Goal: Transaction & Acquisition: Purchase product/service

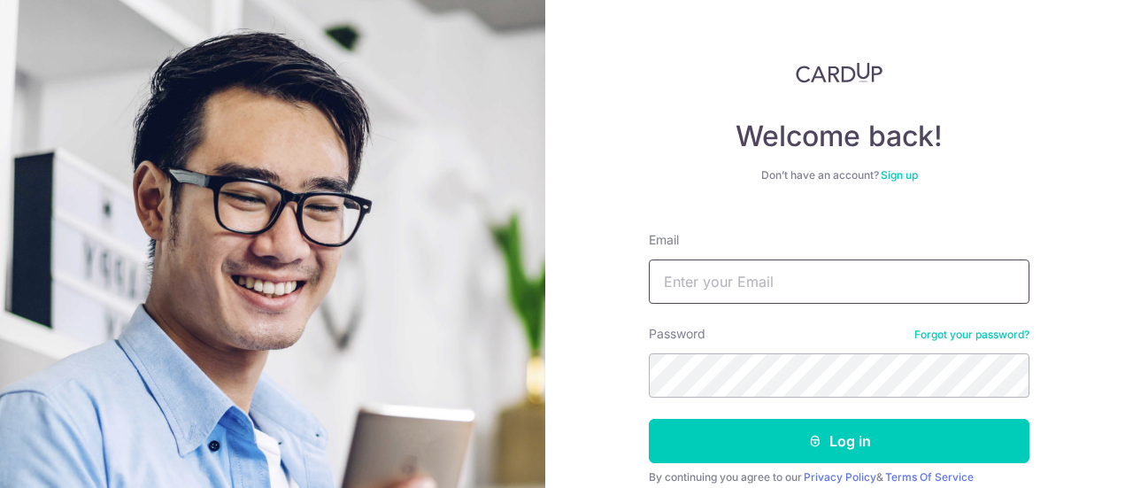
type input "[EMAIL_ADDRESS][DOMAIN_NAME]"
click at [834, 436] on button "Log in" at bounding box center [839, 441] width 381 height 44
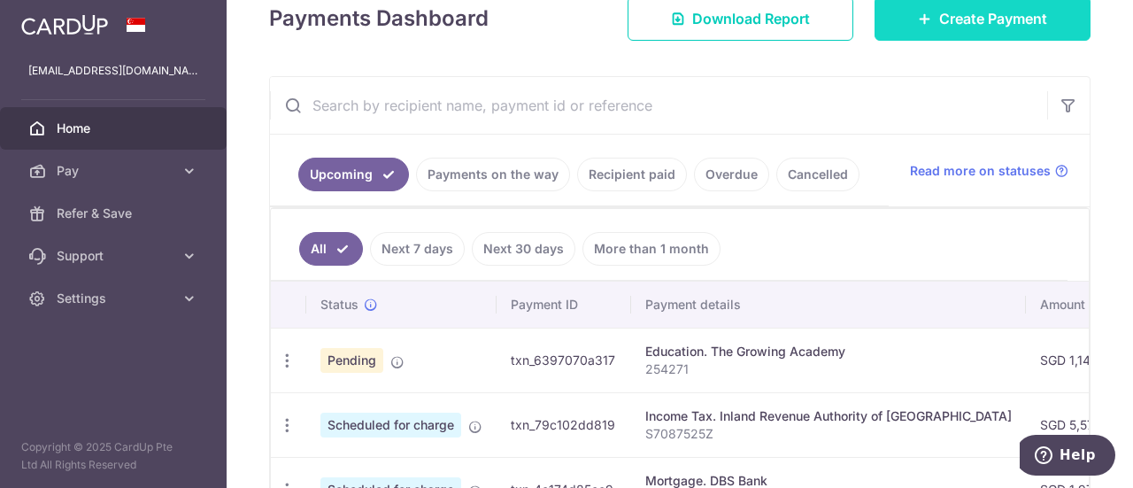
click at [963, 20] on span "Create Payment" at bounding box center [993, 18] width 108 height 21
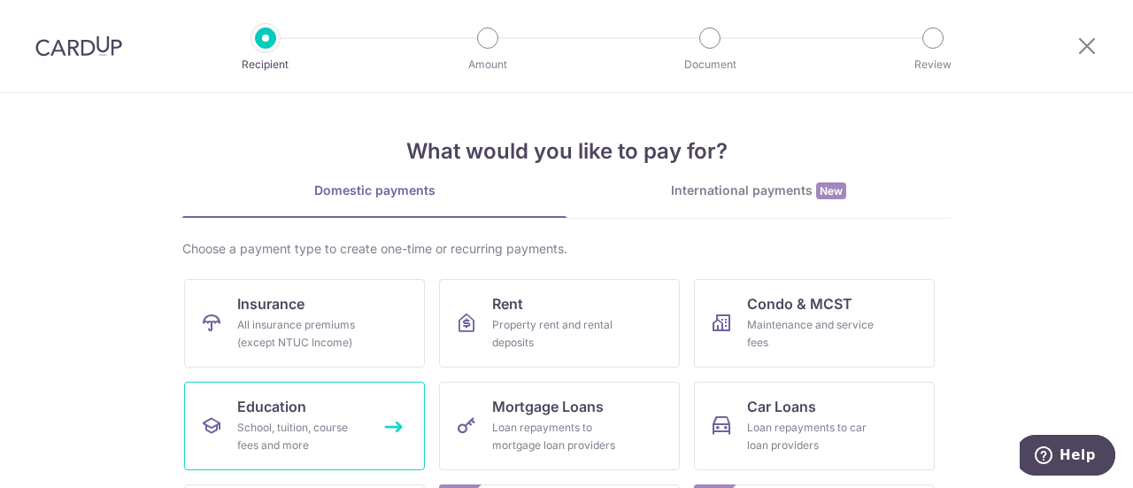
click at [298, 435] on div "School, tuition, course fees and more" at bounding box center [300, 436] width 127 height 35
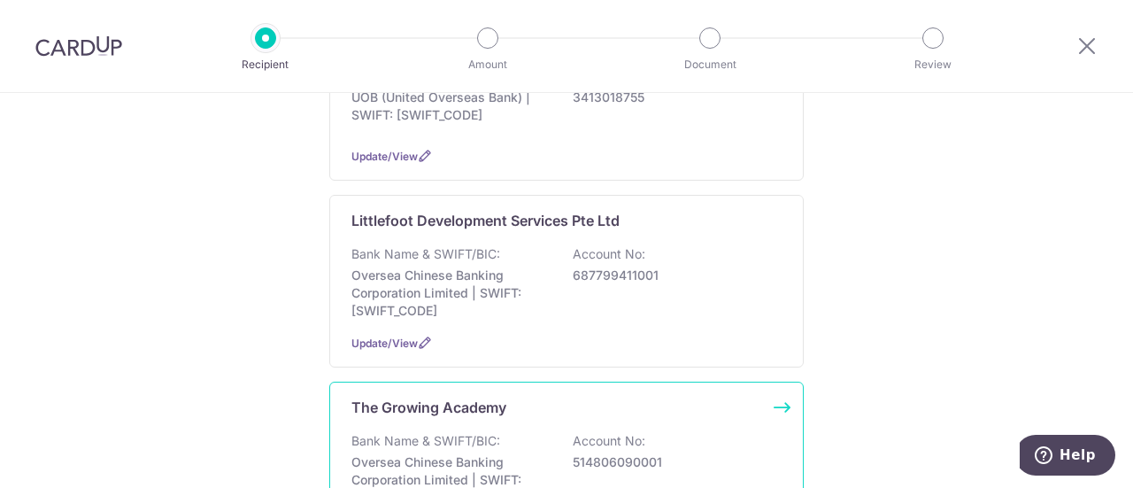
click at [432, 408] on p "The Growing Academy" at bounding box center [428, 407] width 155 height 21
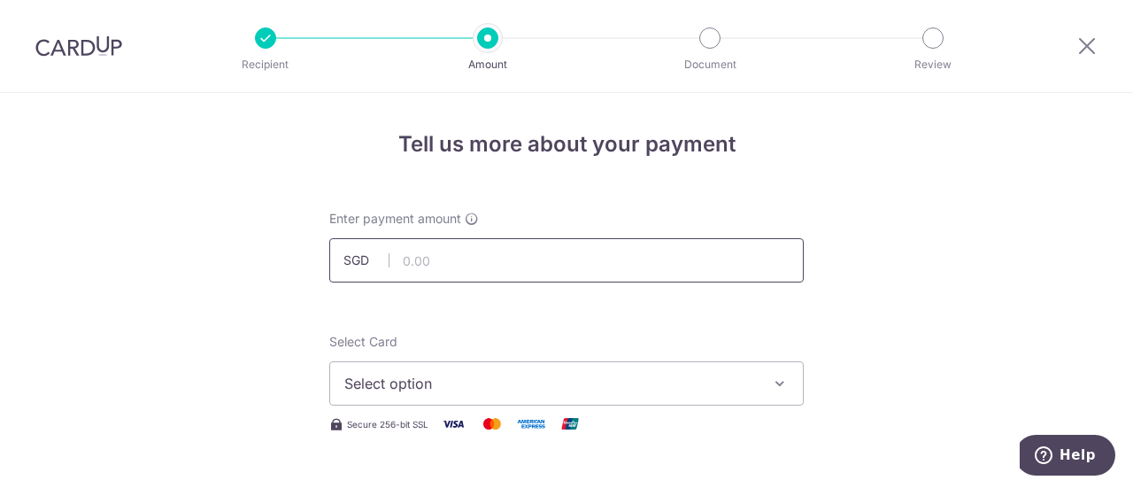
click at [451, 256] on input "text" at bounding box center [566, 260] width 475 height 44
type input "74.12"
click at [438, 390] on span "Select option" at bounding box center [550, 383] width 413 height 21
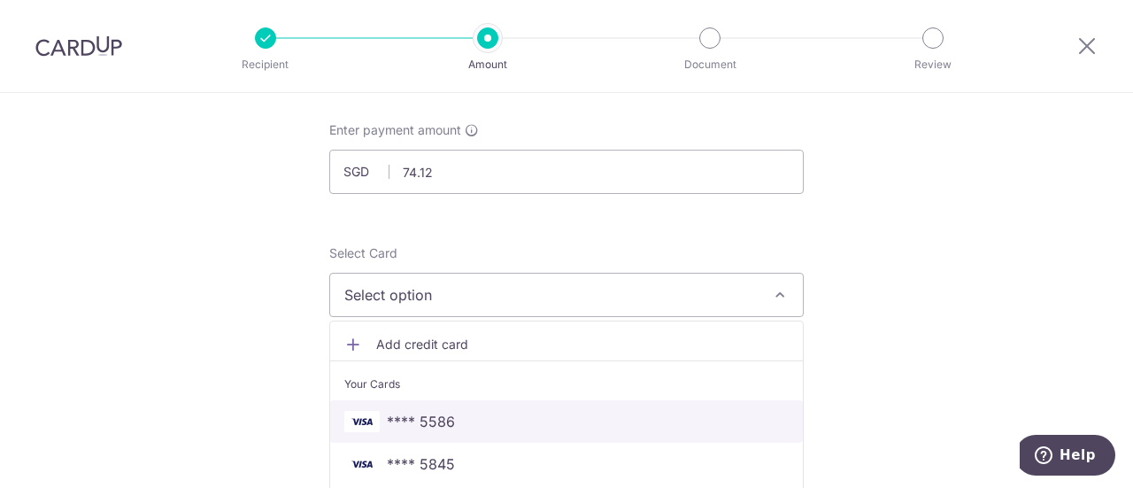
scroll to position [177, 0]
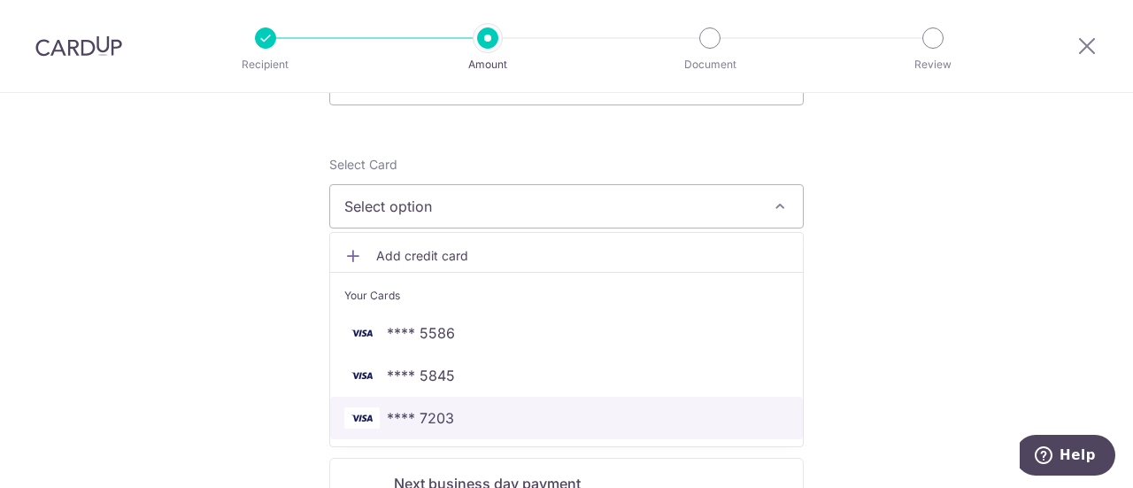
click at [460, 416] on span "**** 7203" at bounding box center [566, 417] width 444 height 21
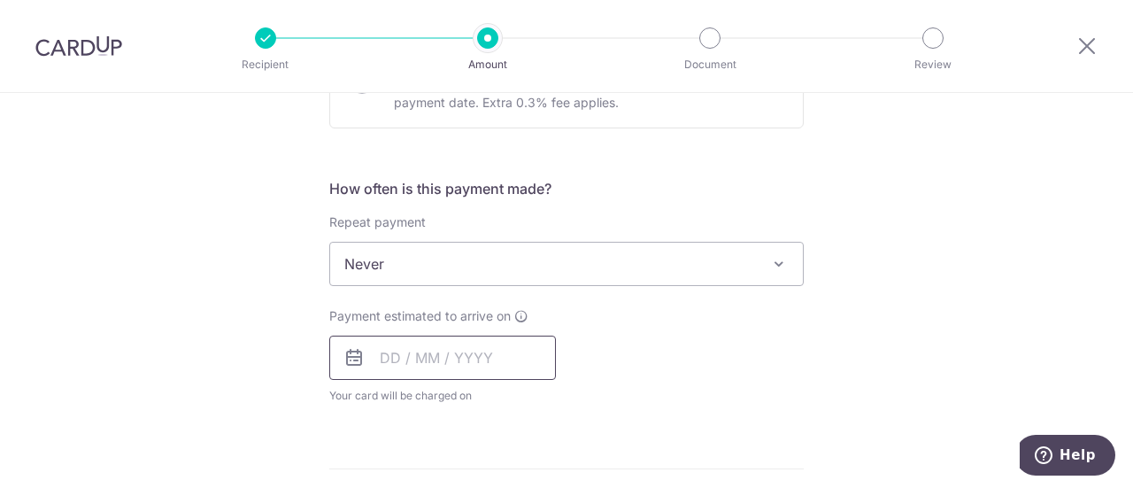
scroll to position [620, 0]
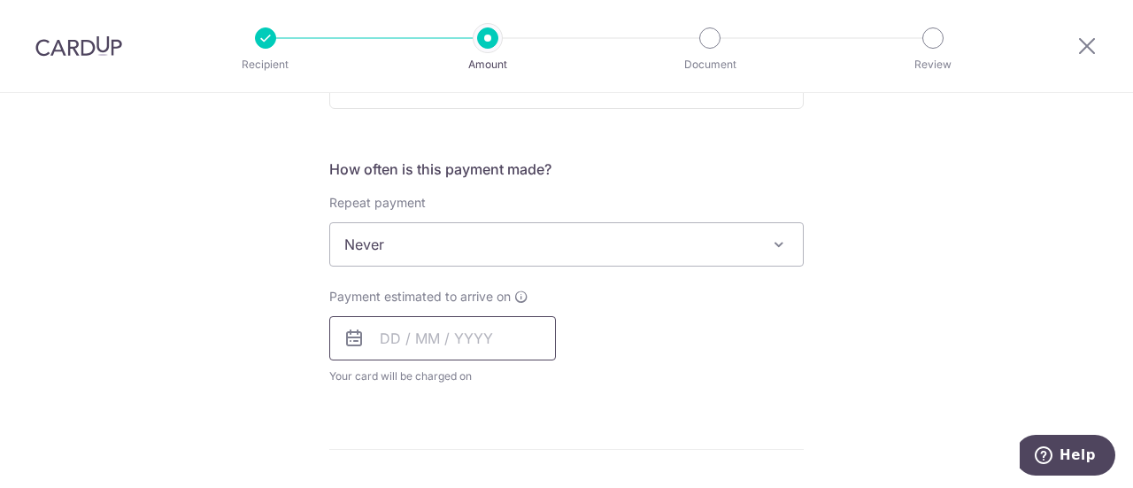
click at [460, 342] on input "text" at bounding box center [442, 338] width 227 height 44
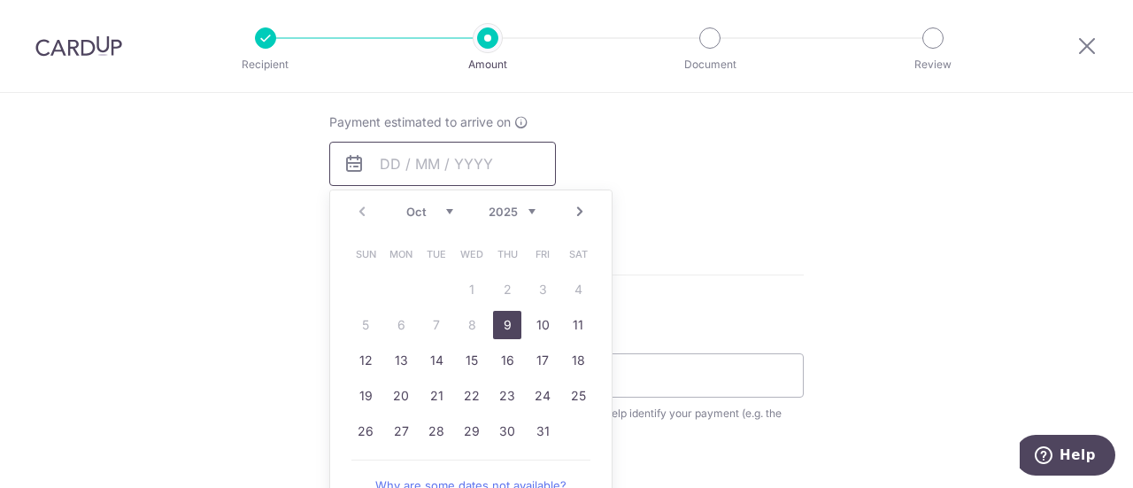
scroll to position [797, 0]
drag, startPoint x: 469, startPoint y: 357, endPoint x: 729, endPoint y: 245, distance: 282.4
click at [469, 357] on link "15" at bounding box center [472, 357] width 28 height 28
type input "15/10/2025"
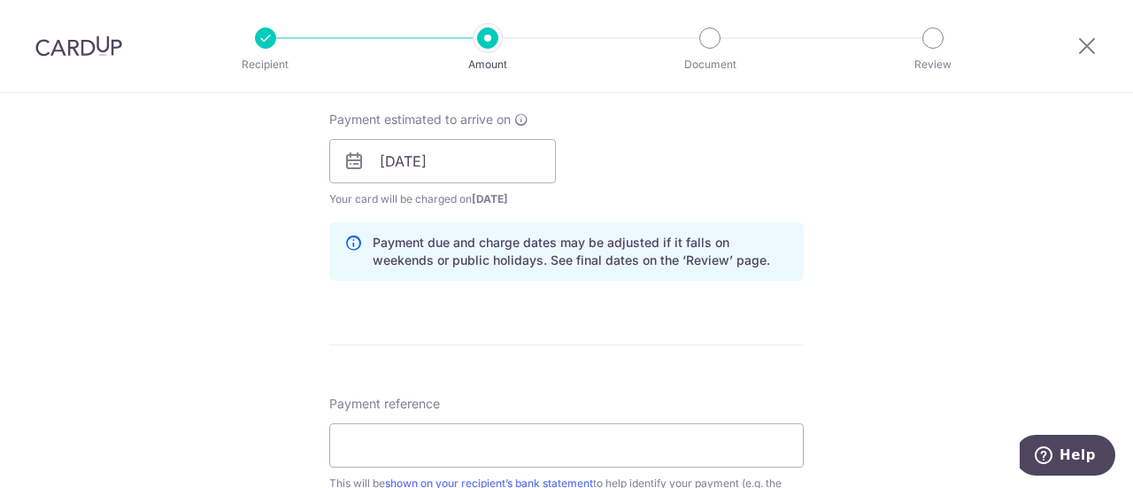
scroll to position [885, 0]
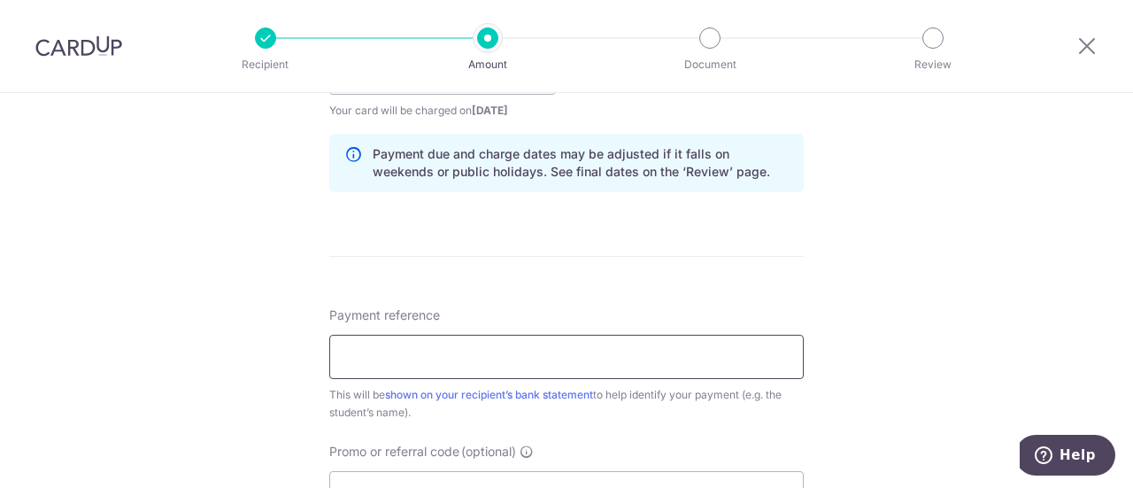
click at [444, 356] on input "Payment reference" at bounding box center [566, 357] width 475 height 44
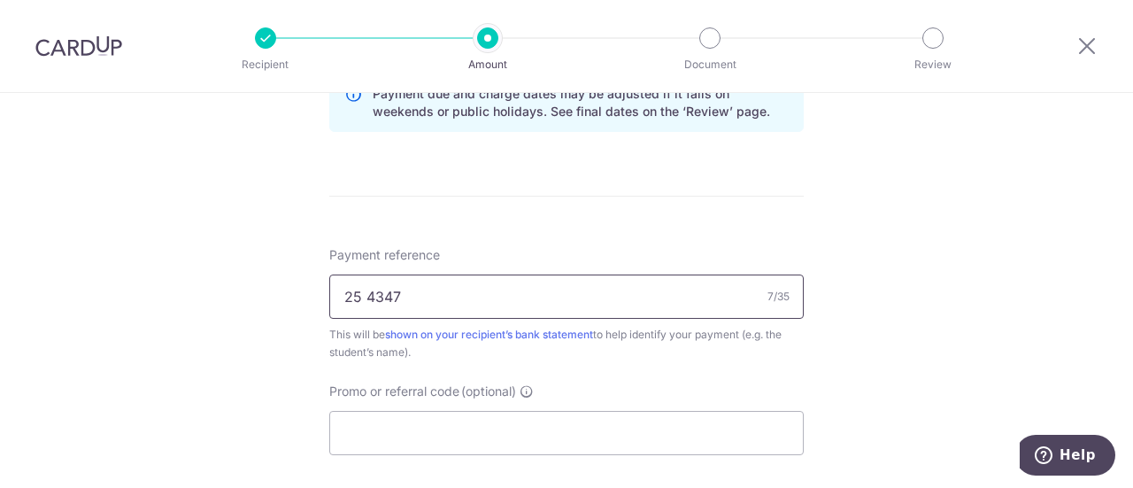
scroll to position [974, 0]
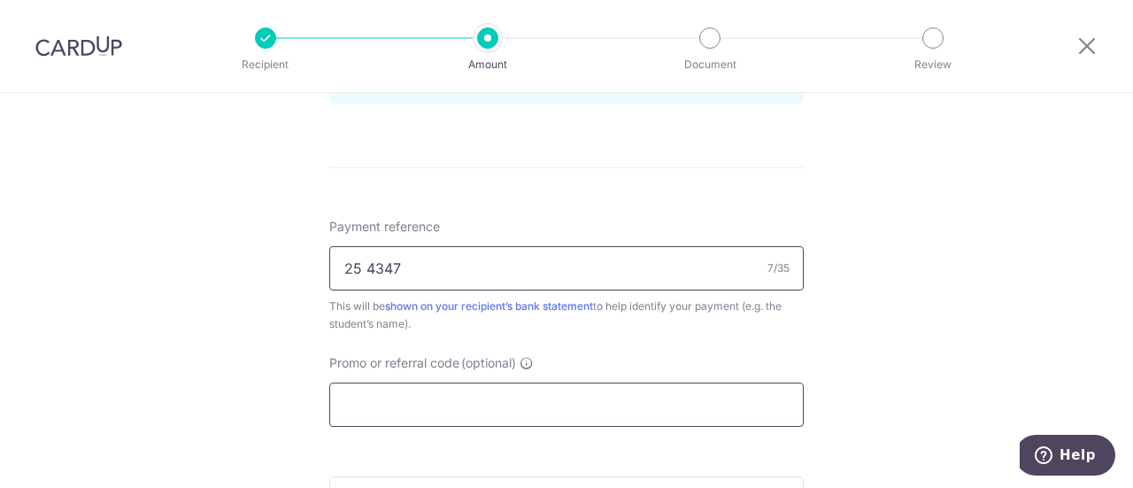
type input "25 4347"
click at [434, 387] on input "Promo or referral code (optional)" at bounding box center [566, 404] width 475 height 44
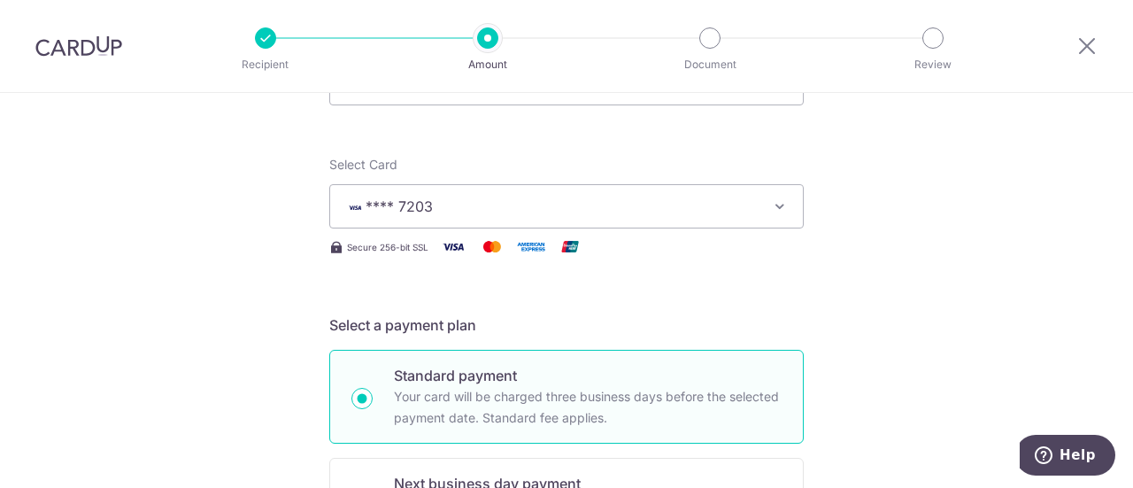
scroll to position [0, 0]
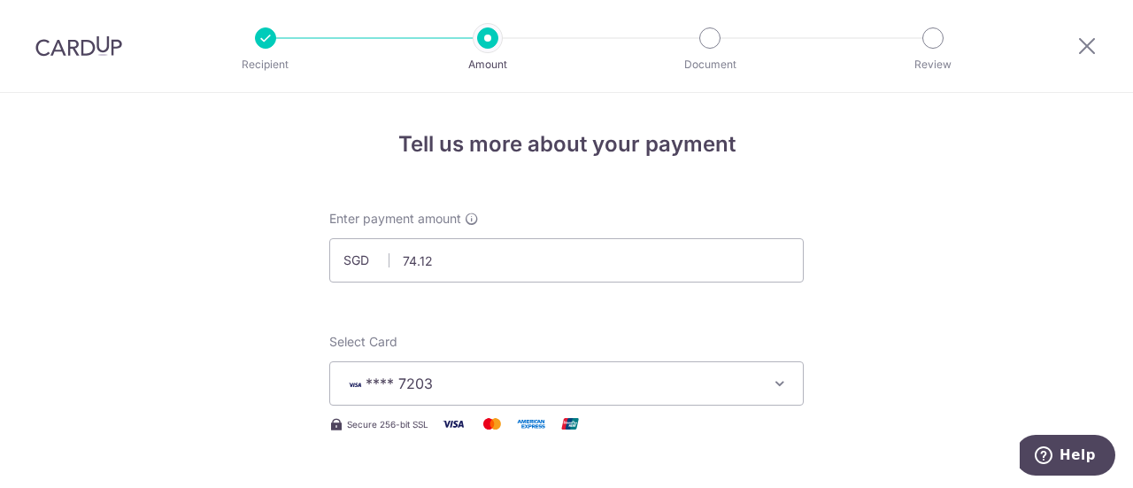
type input "OFF225"
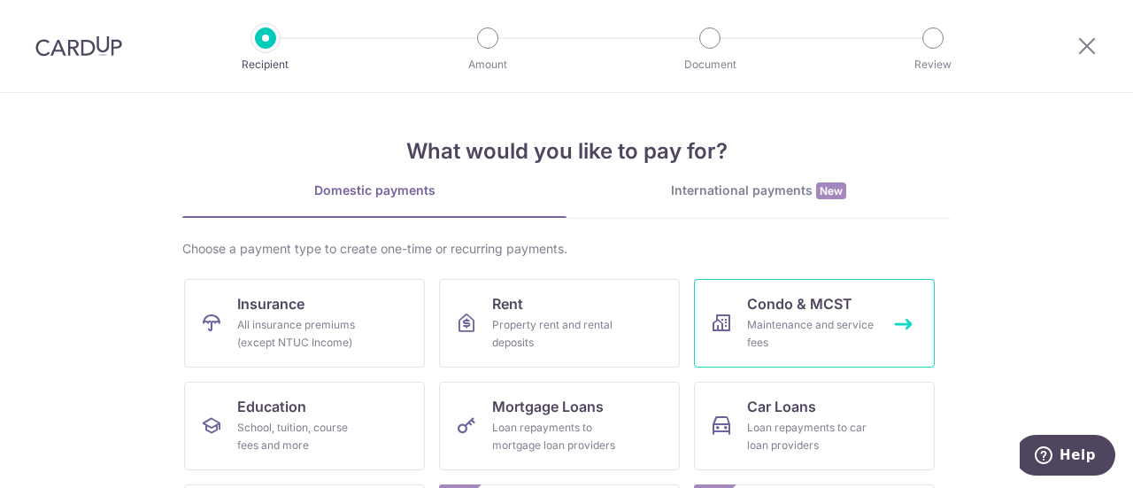
click at [798, 312] on span "Condo & MCST" at bounding box center [799, 303] width 105 height 21
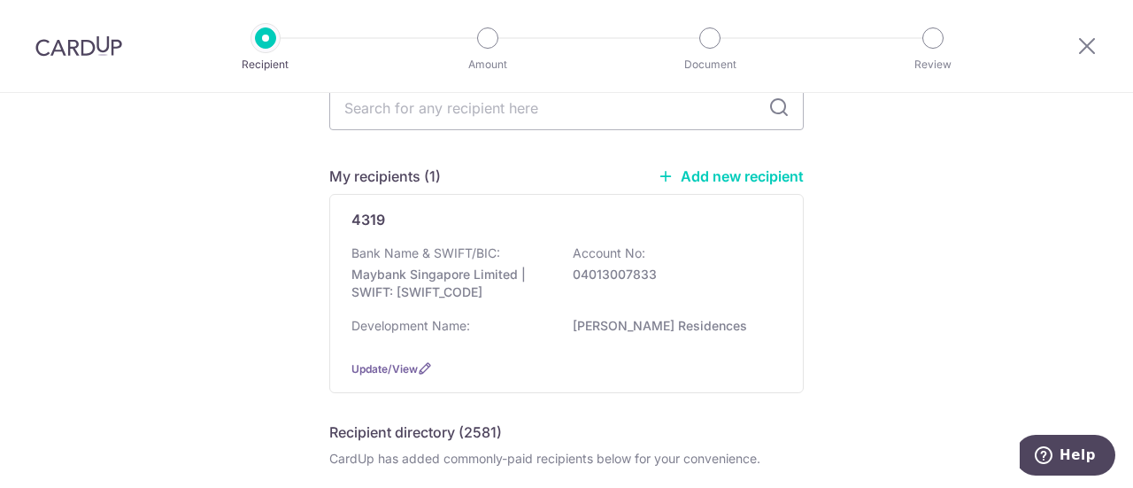
scroll to position [177, 0]
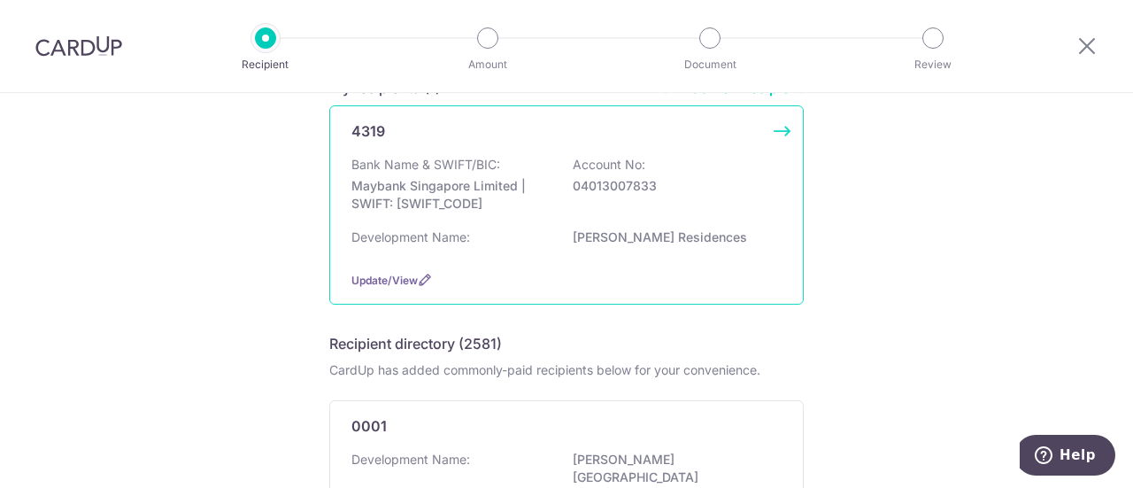
click at [432, 199] on p "Maybank Singapore Limited | SWIFT: [SWIFT_CODE]" at bounding box center [450, 194] width 198 height 35
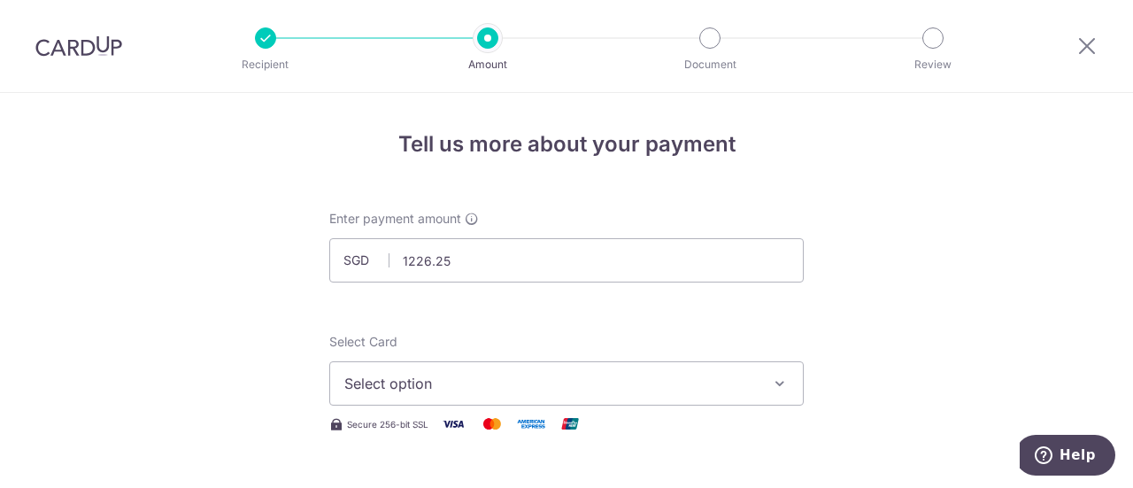
type input "1,226.25"
click at [451, 378] on span "Select option" at bounding box center [550, 383] width 413 height 21
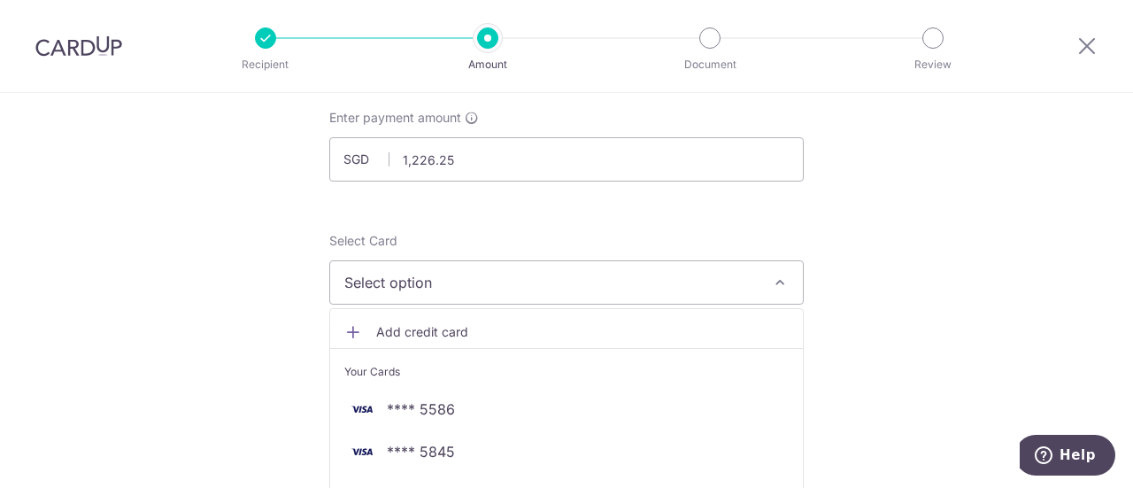
scroll to position [266, 0]
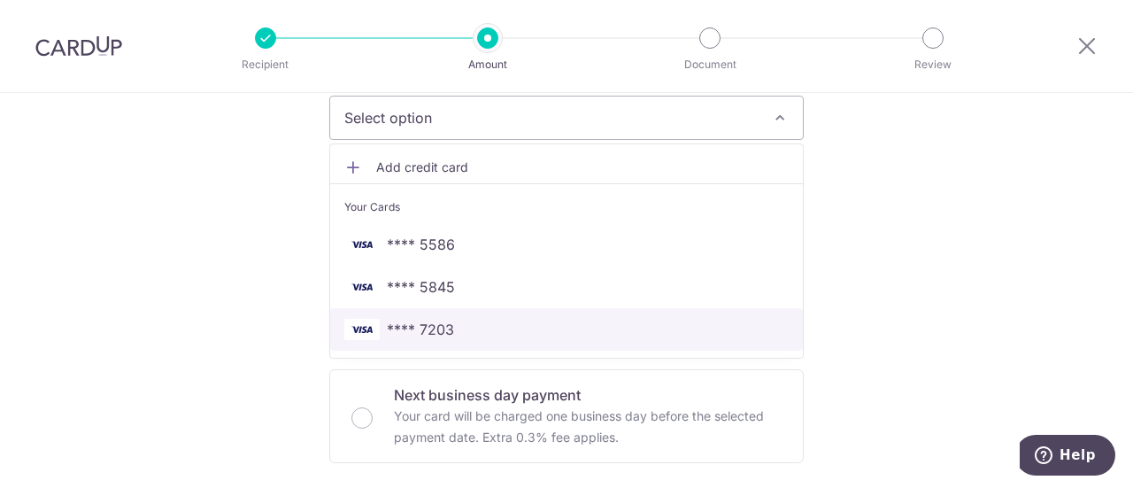
click at [432, 325] on span "**** 7203" at bounding box center [420, 329] width 67 height 21
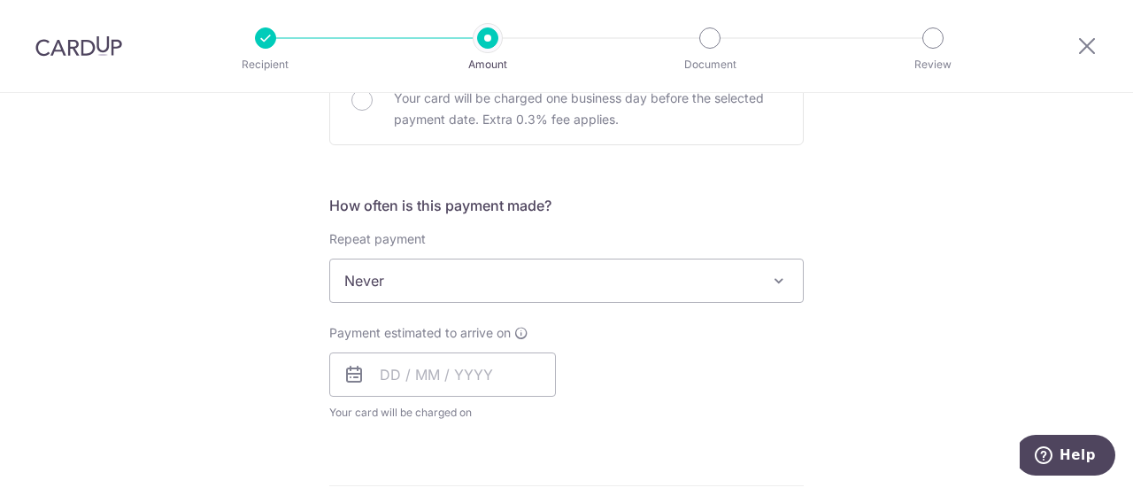
scroll to position [620, 0]
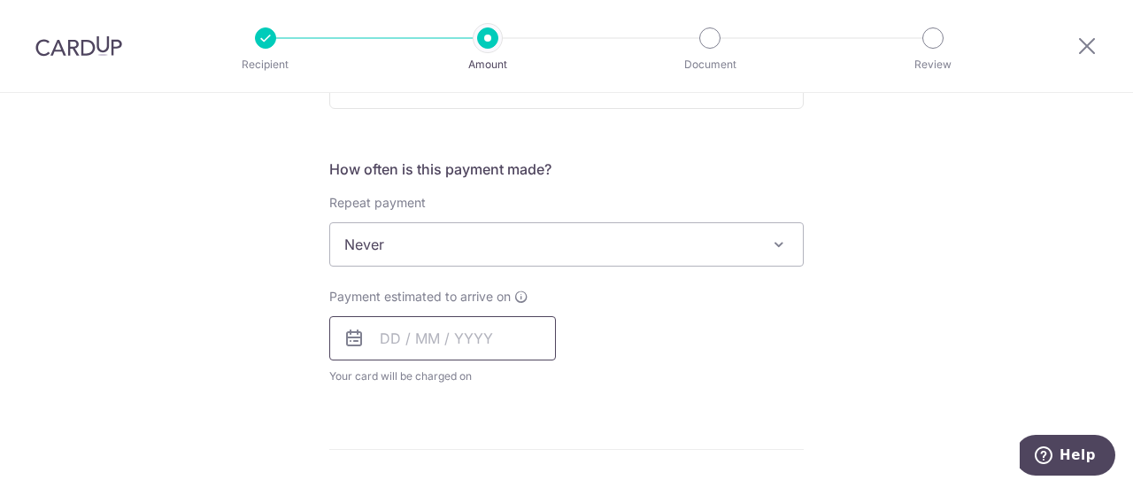
click at [511, 343] on input "text" at bounding box center [442, 338] width 227 height 44
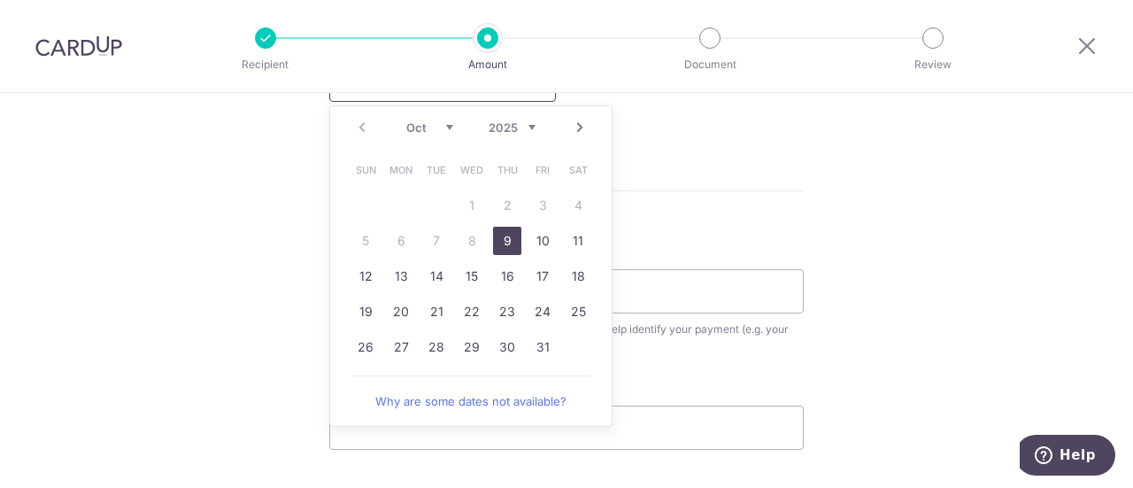
scroll to position [885, 0]
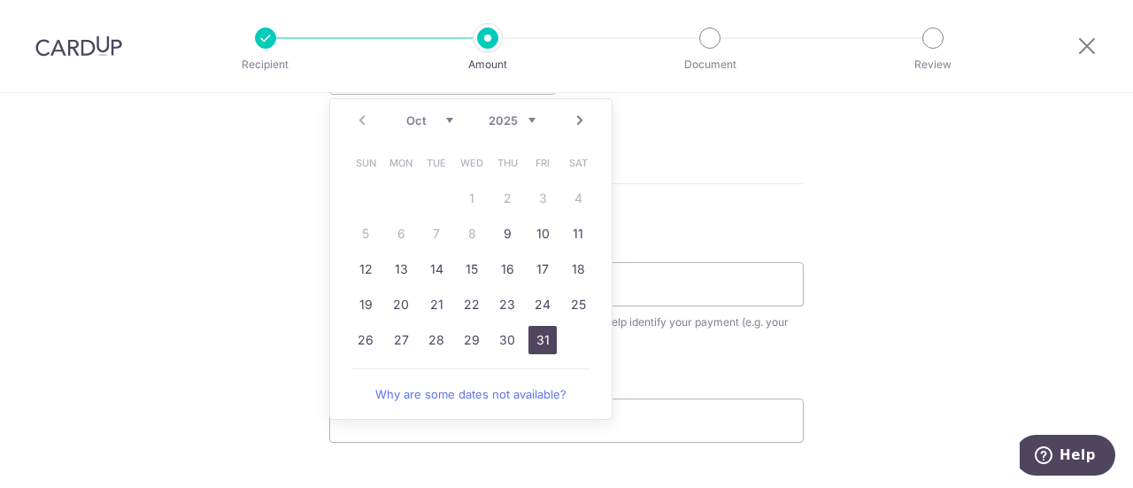
click at [539, 342] on link "31" at bounding box center [543, 340] width 28 height 28
type input "31/10/2025"
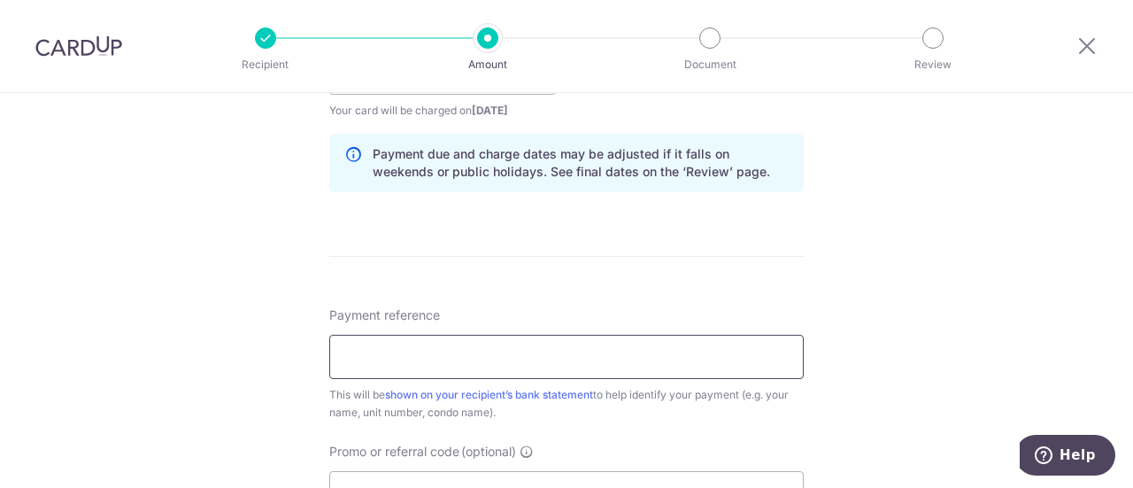
click at [453, 361] on input "Payment reference" at bounding box center [566, 357] width 475 height 44
type input "7A1547"
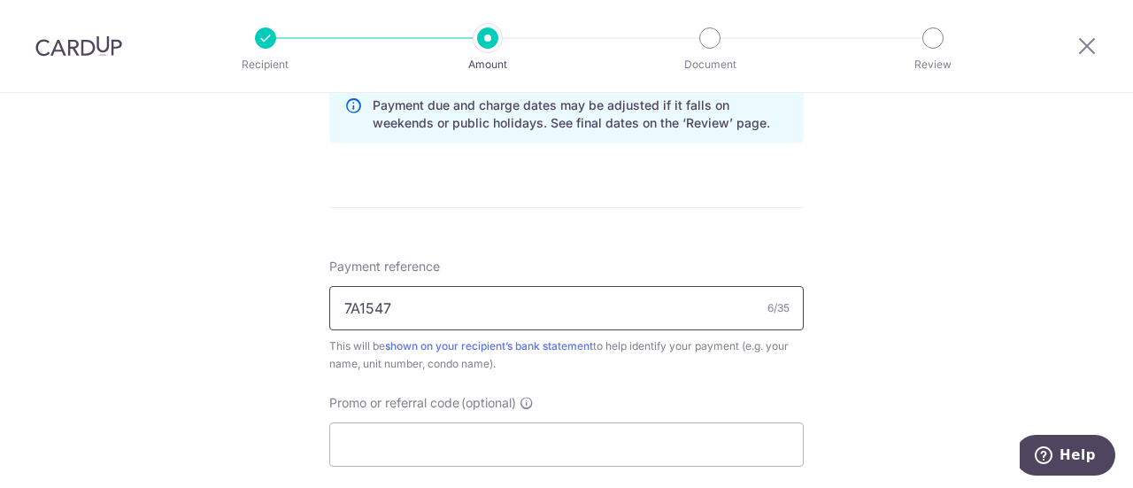
scroll to position [1062, 0]
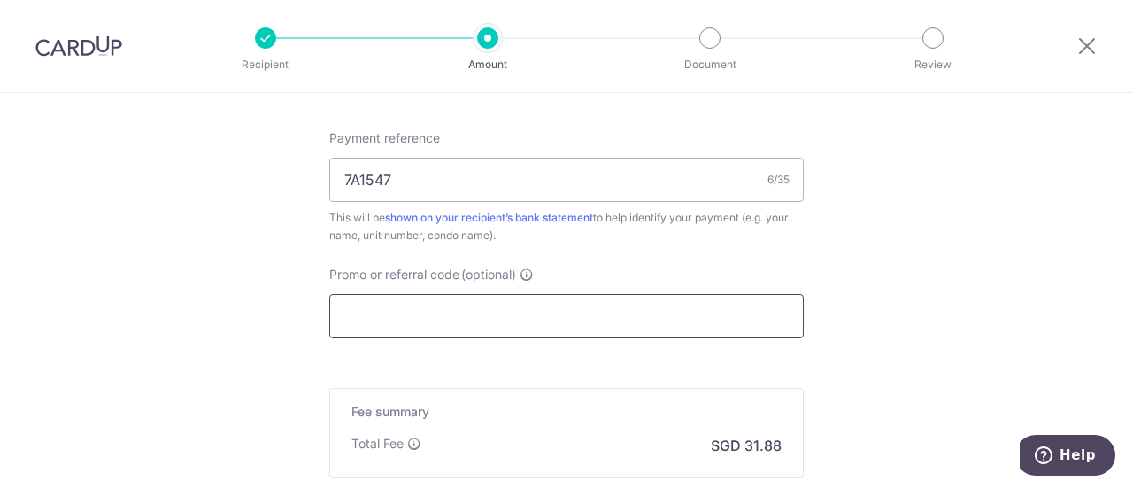
click at [525, 323] on input "Promo or referral code (optional)" at bounding box center [566, 316] width 475 height 44
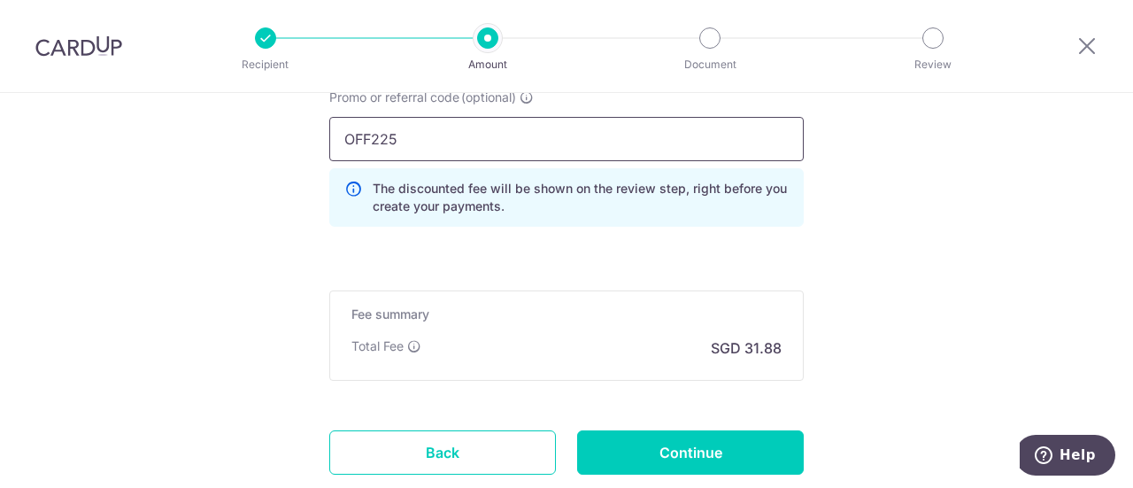
scroll to position [1328, 0]
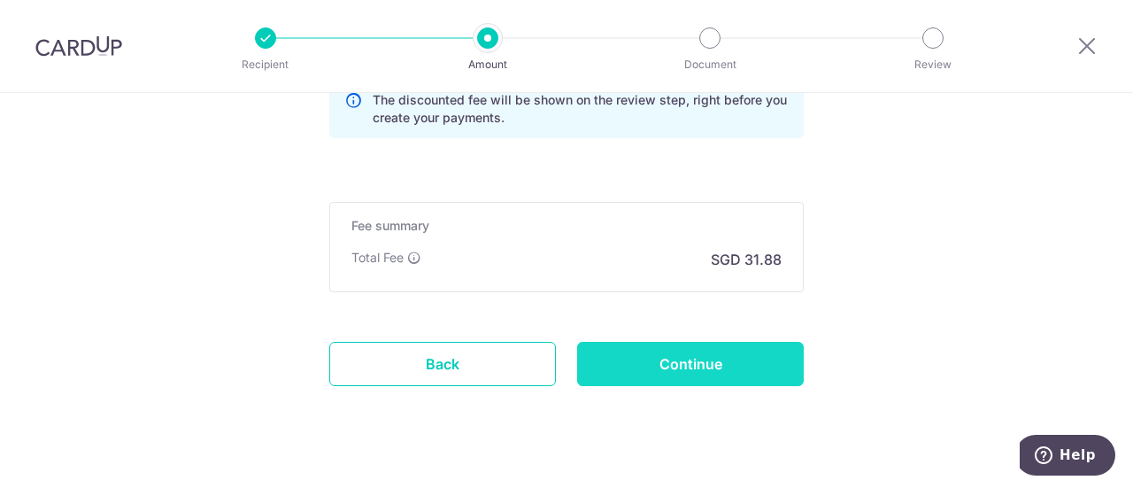
type input "OFF225"
click at [701, 360] on input "Continue" at bounding box center [690, 364] width 227 height 44
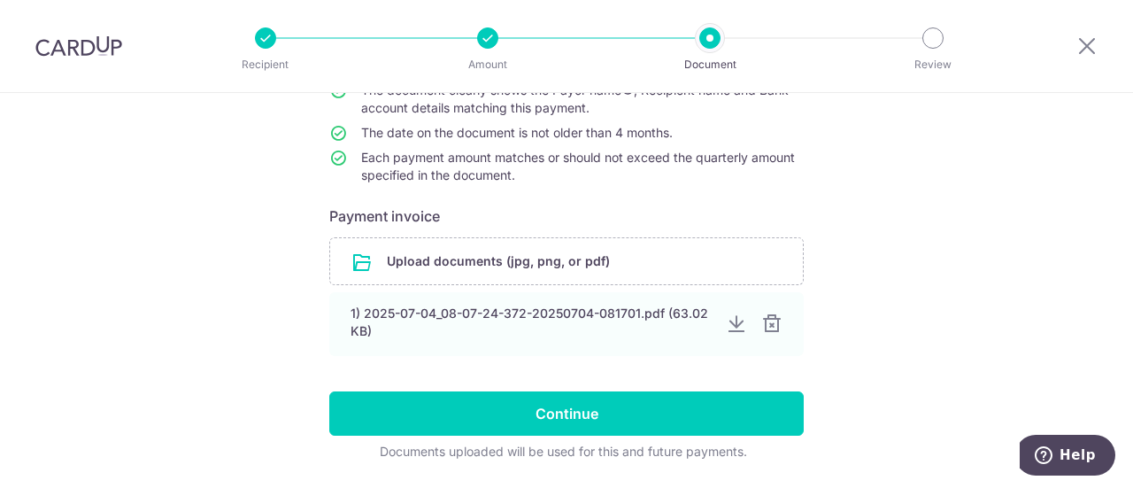
scroll to position [266, 0]
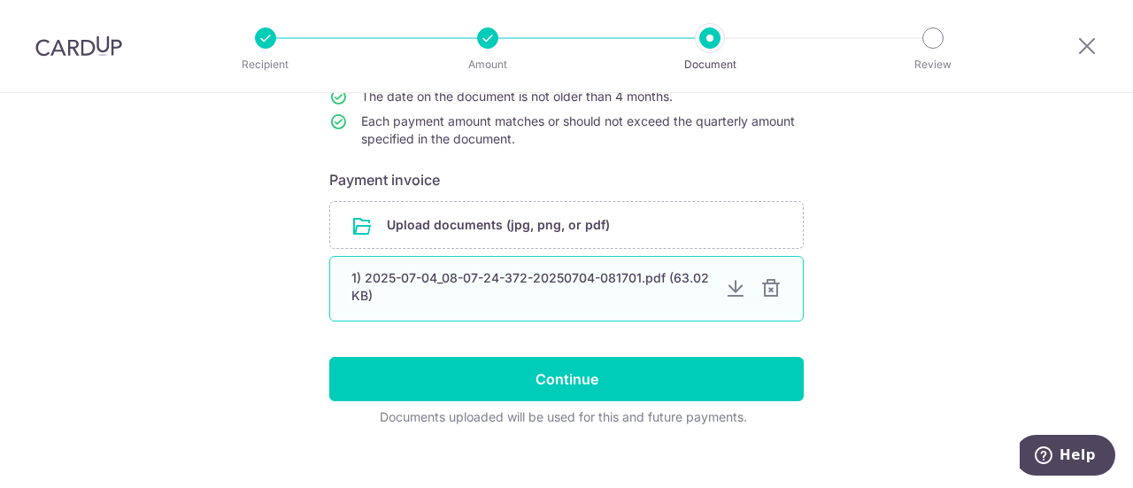
click at [774, 297] on div at bounding box center [770, 288] width 21 height 21
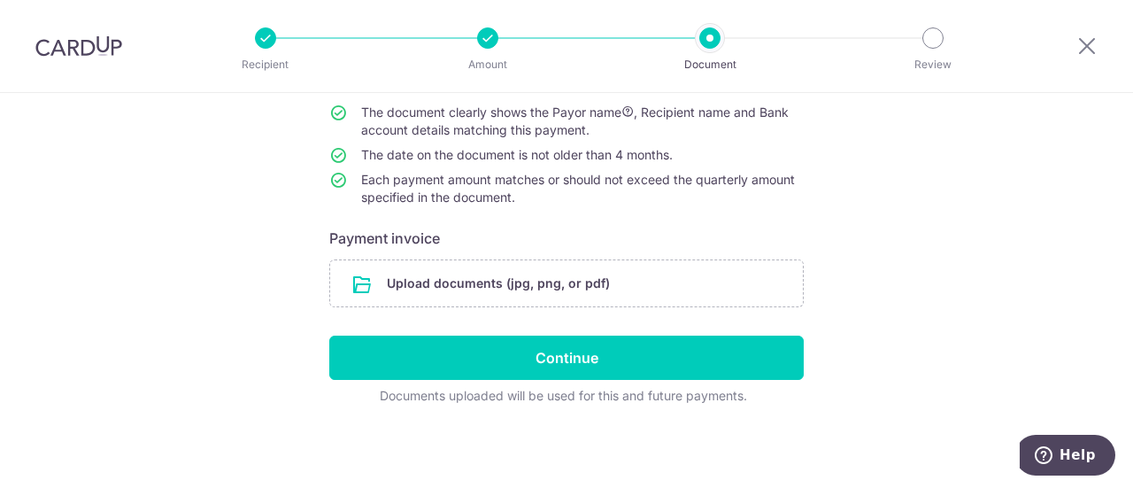
scroll to position [205, 0]
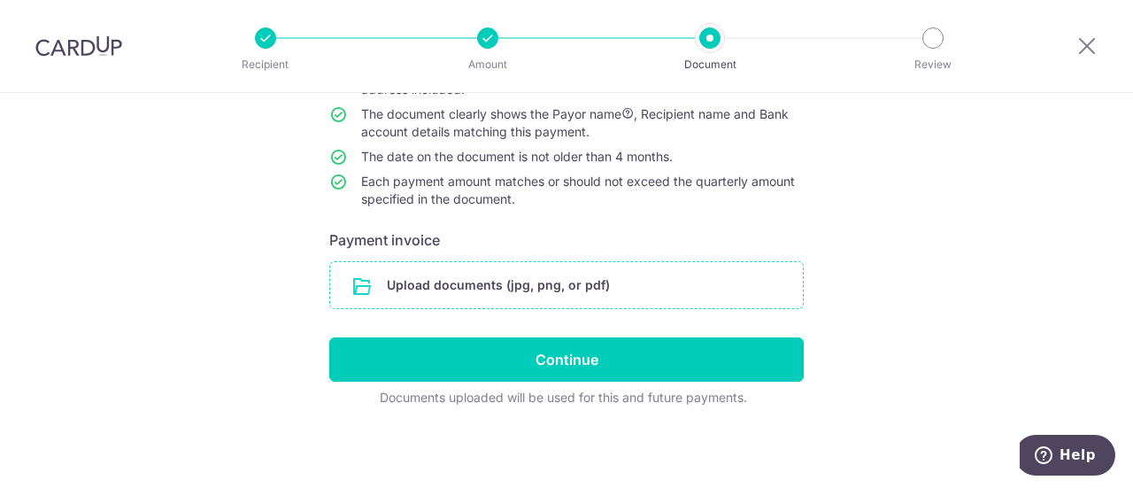
click at [439, 289] on input "file" at bounding box center [566, 285] width 473 height 46
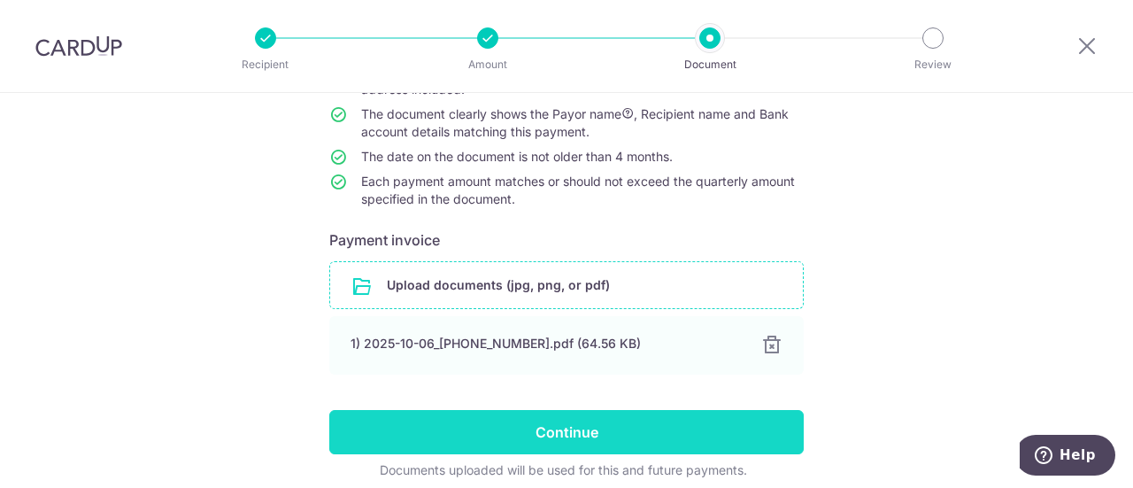
click at [564, 436] on input "Continue" at bounding box center [566, 432] width 475 height 44
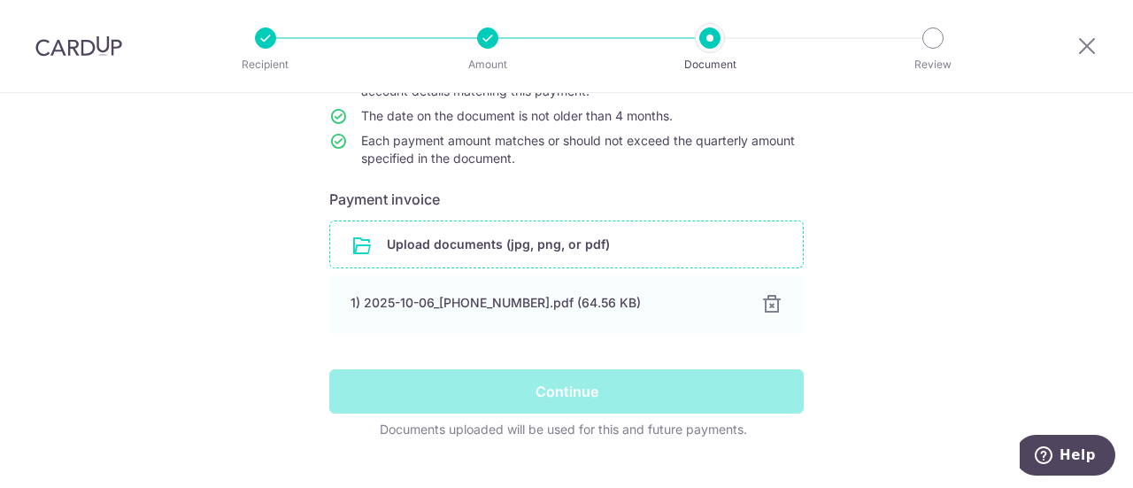
scroll to position [278, 0]
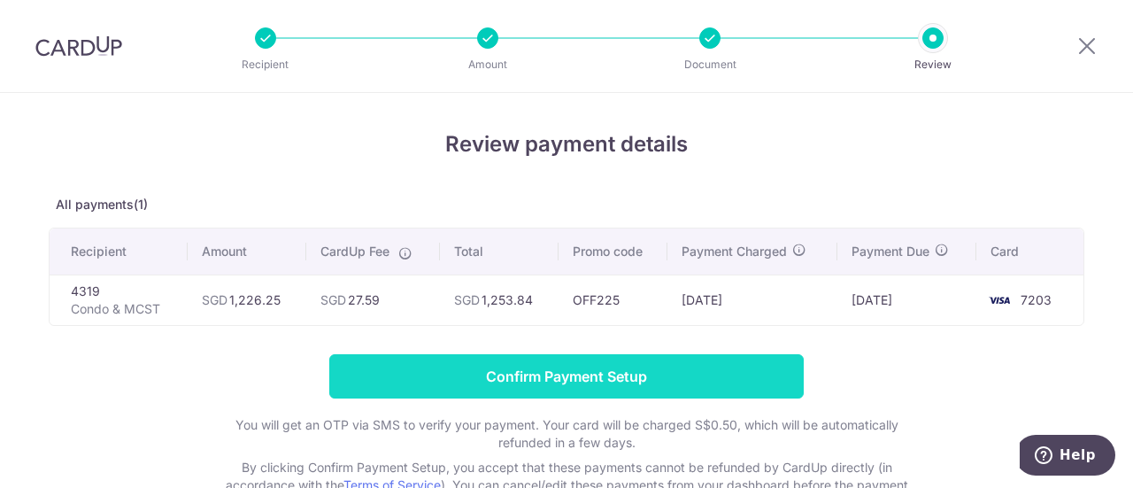
click at [590, 373] on input "Confirm Payment Setup" at bounding box center [566, 376] width 475 height 44
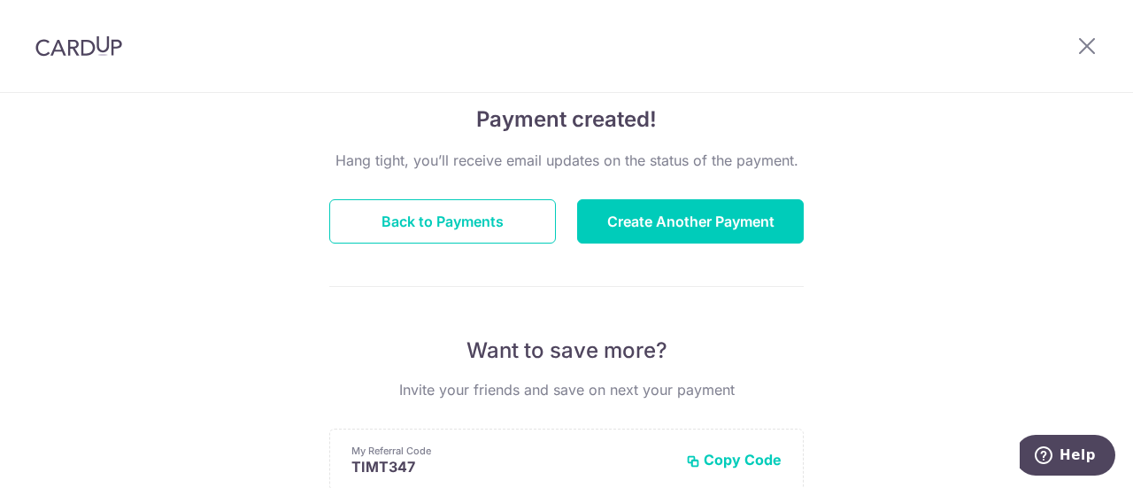
scroll to position [89, 0]
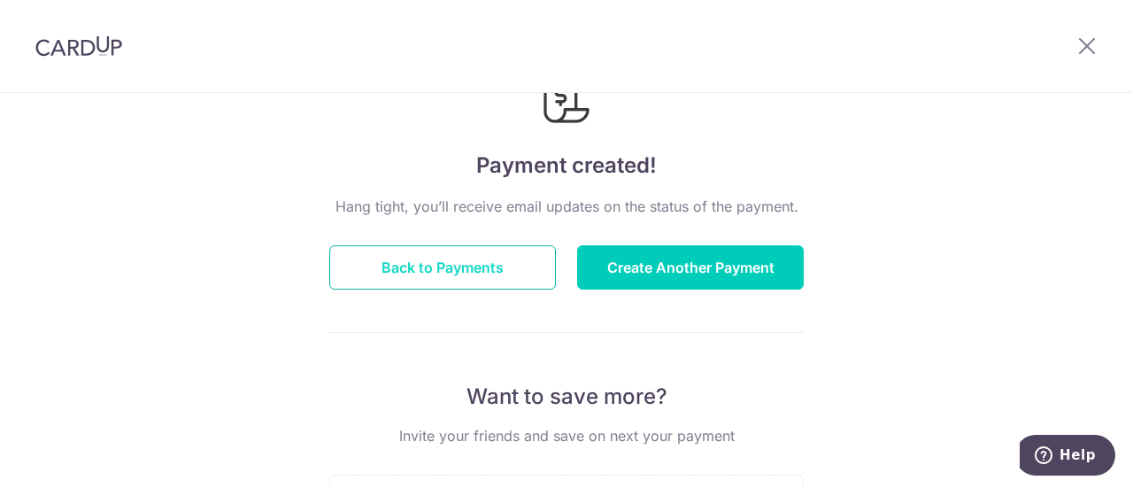
click at [450, 270] on button "Back to Payments" at bounding box center [442, 267] width 227 height 44
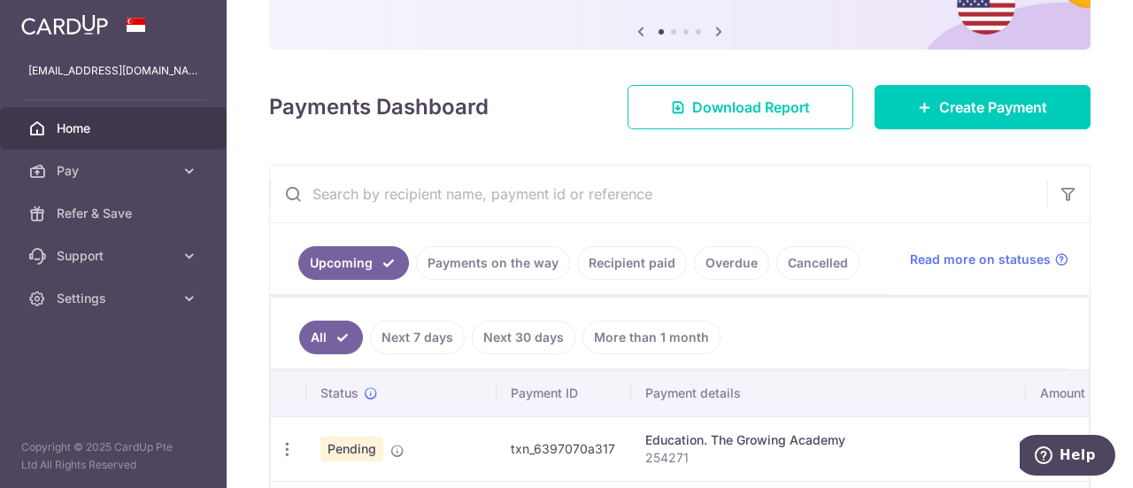
scroll to position [266, 0]
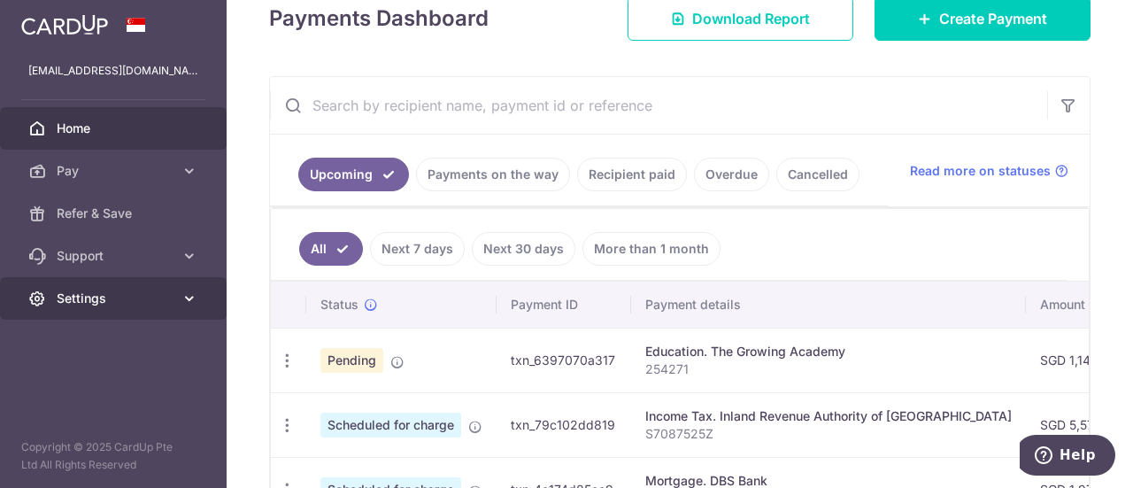
click at [82, 301] on span "Settings" at bounding box center [115, 298] width 117 height 18
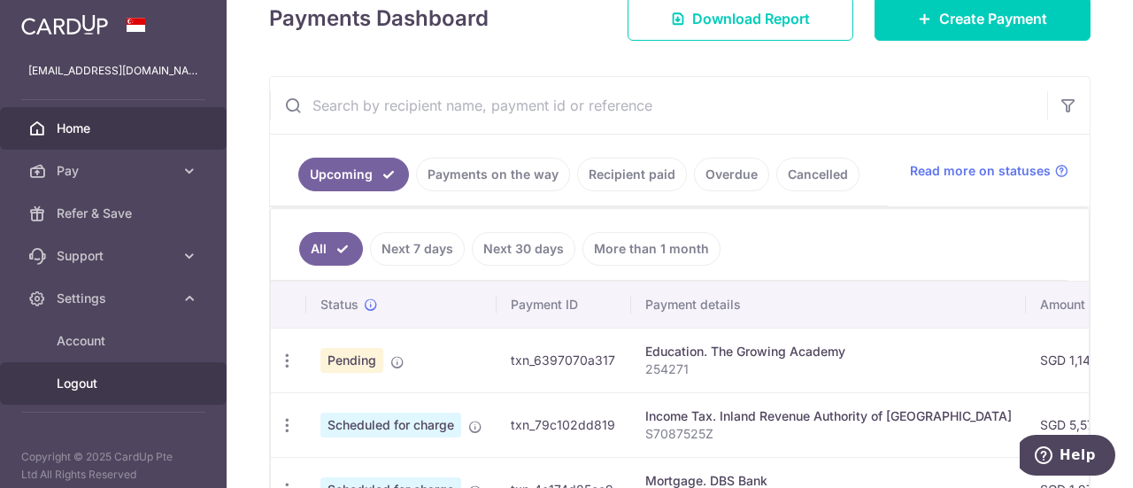
click at [66, 383] on span "Logout" at bounding box center [115, 383] width 117 height 18
